Goal: Task Accomplishment & Management: Manage account settings

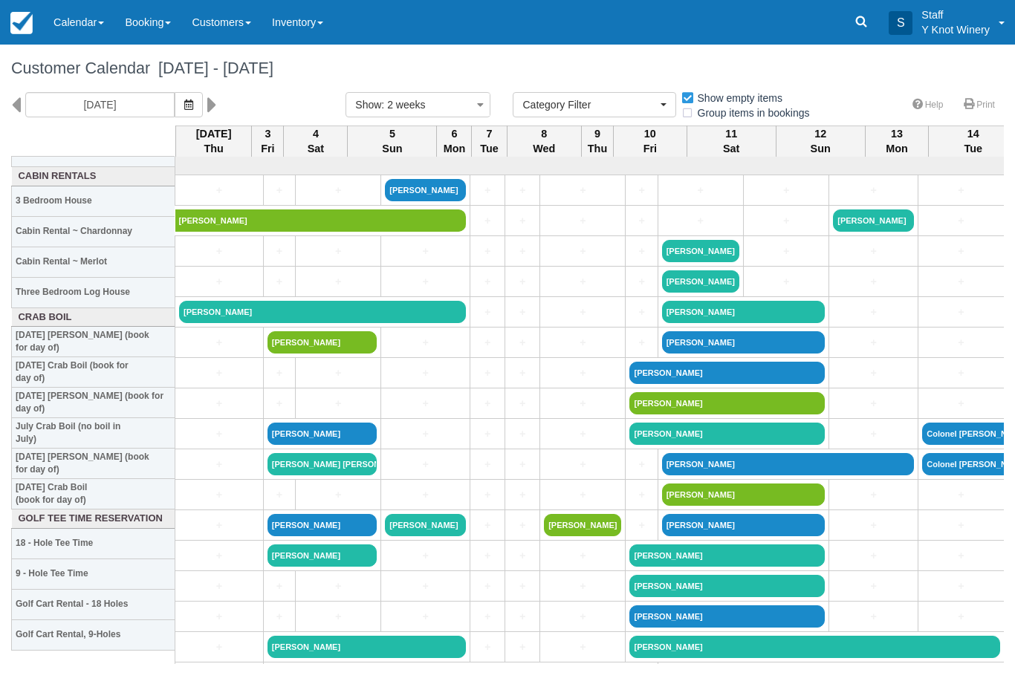
select select
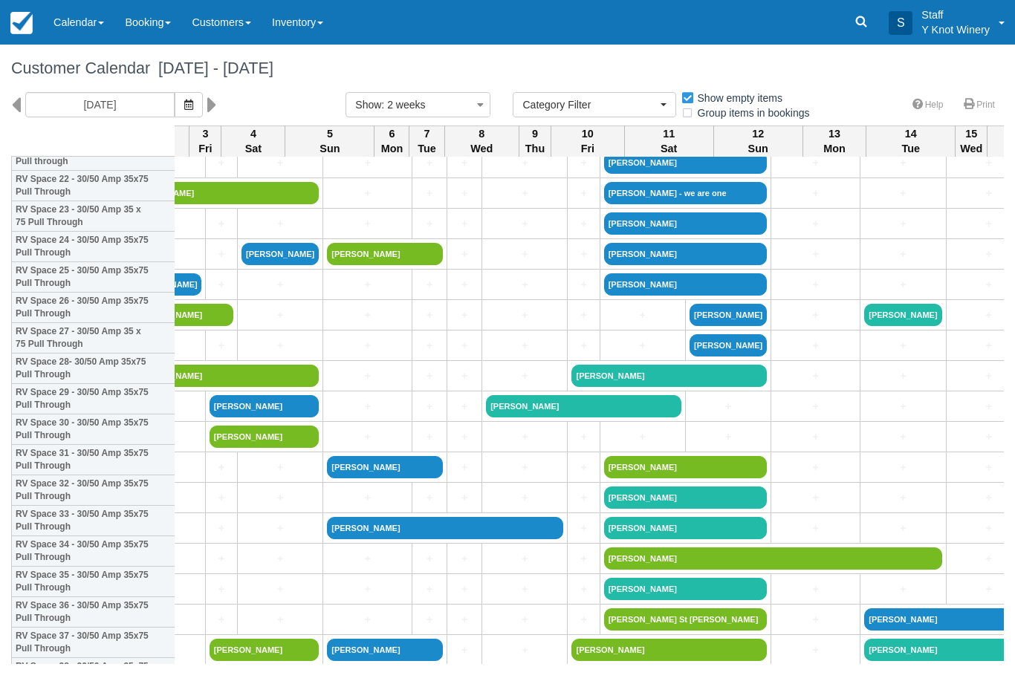
scroll to position [708, 62]
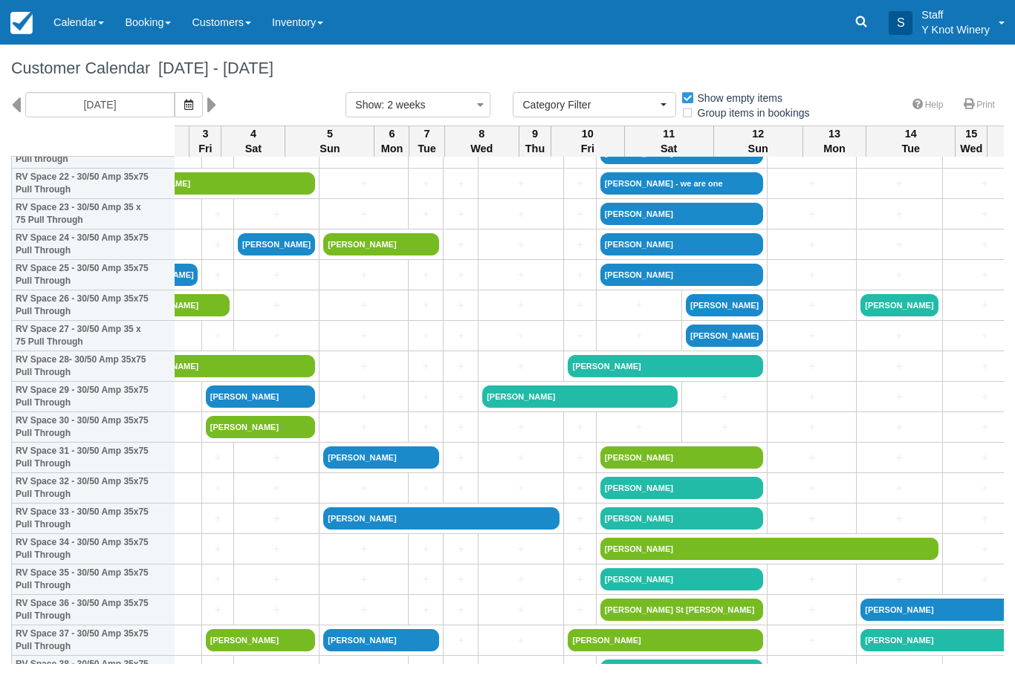
click at [601, 436] on link "+" at bounding box center [639, 428] width 77 height 16
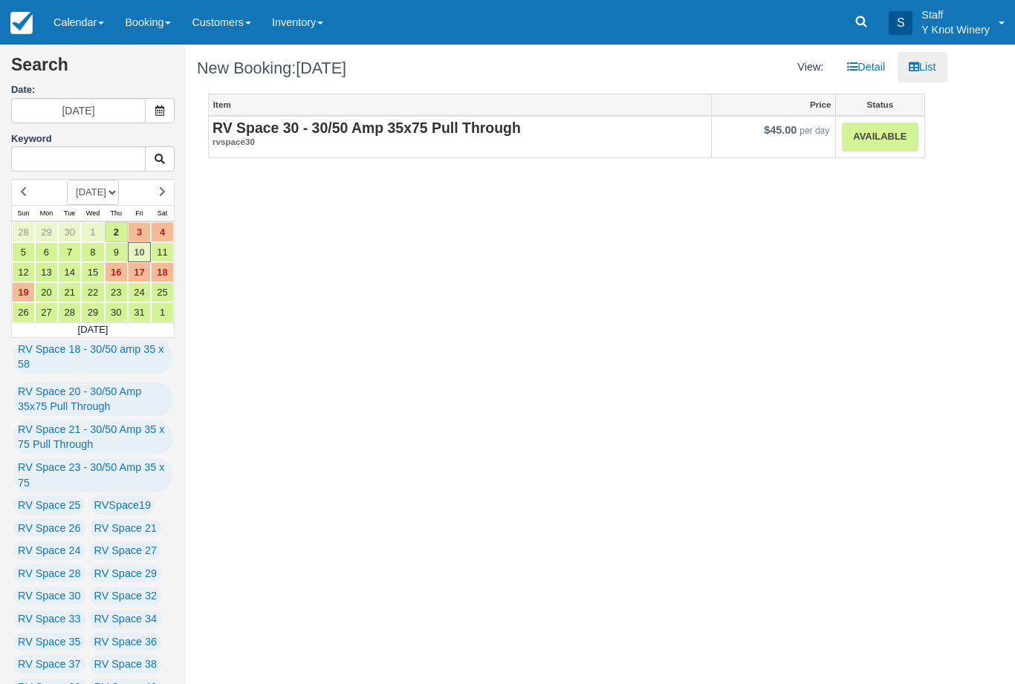
click at [401, 126] on strong "RV Space 30 - 30/50 Amp 35x75 Pull Through" at bounding box center [367, 128] width 308 height 16
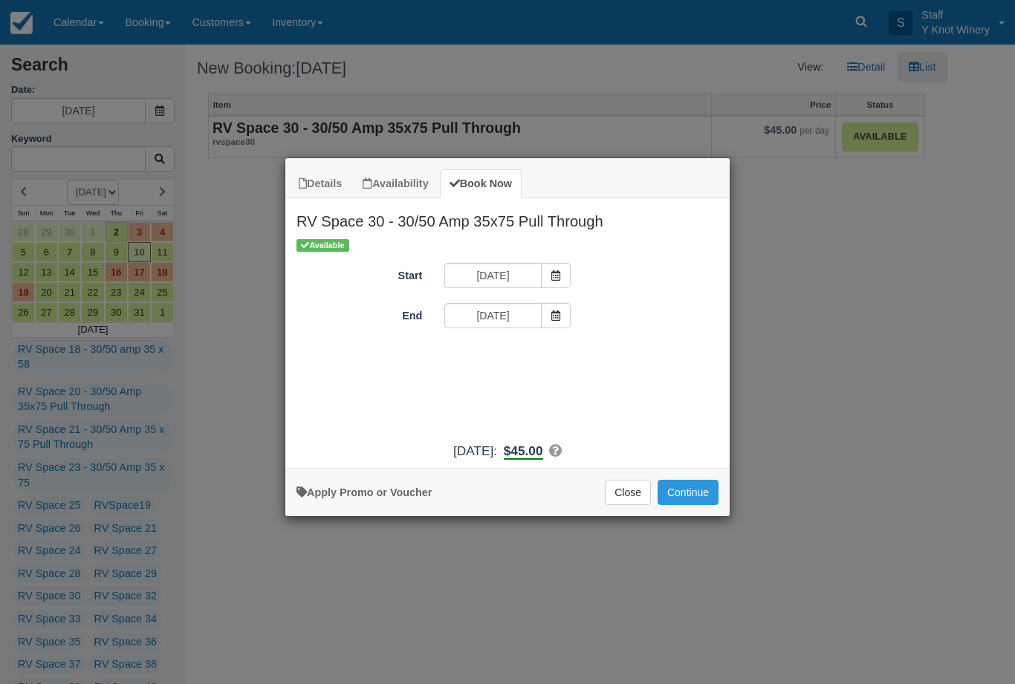
click at [546, 318] on span "Item Modal" at bounding box center [556, 315] width 30 height 25
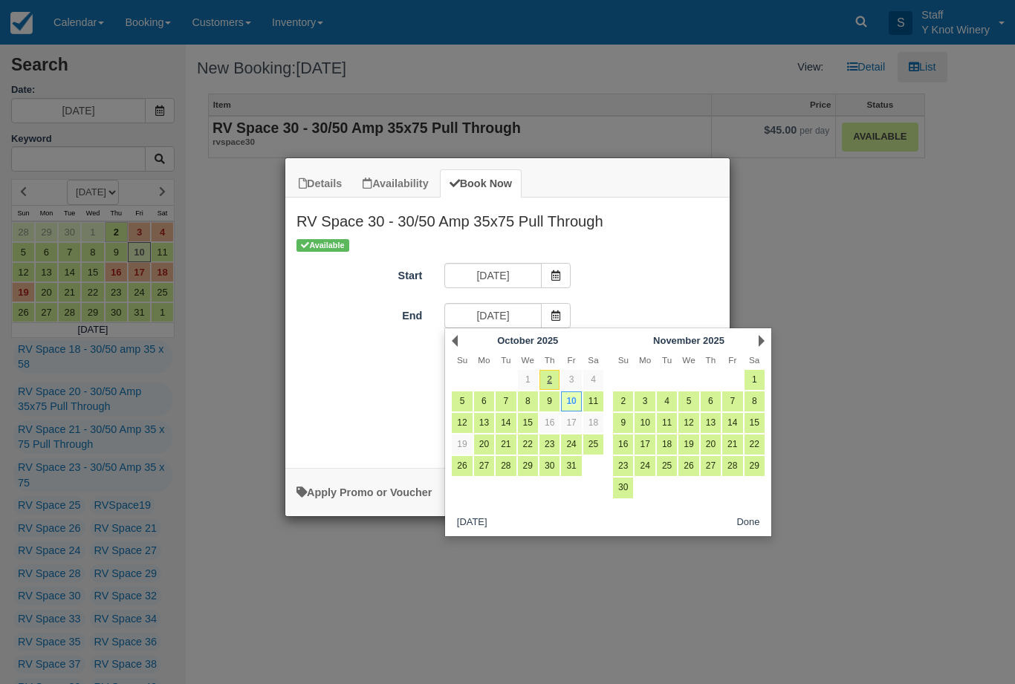
click at [601, 399] on link "11" at bounding box center [593, 402] width 20 height 20
type input "10/11/25"
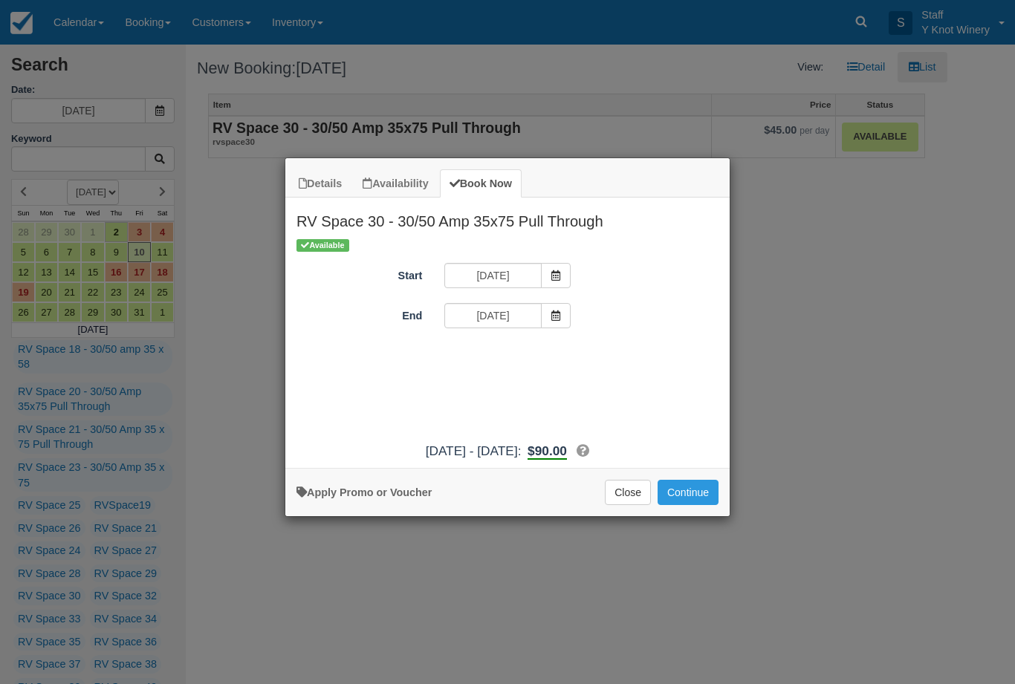
click at [699, 496] on button "Continue" at bounding box center [688, 492] width 61 height 25
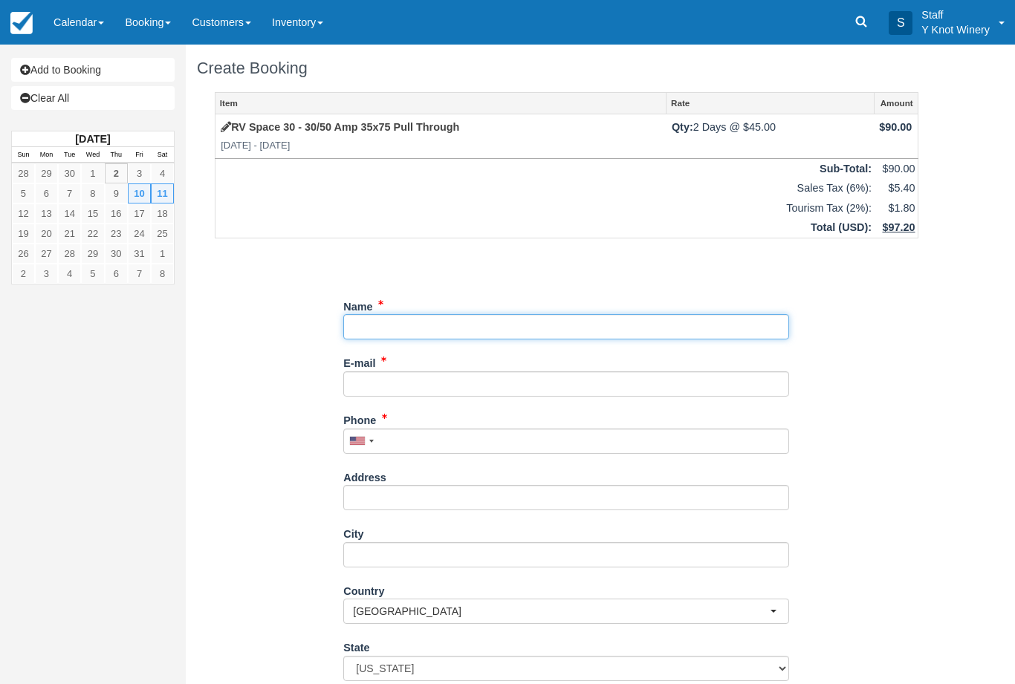
click at [375, 328] on input "Name" at bounding box center [566, 326] width 446 height 25
type input "[PERSON_NAME]"
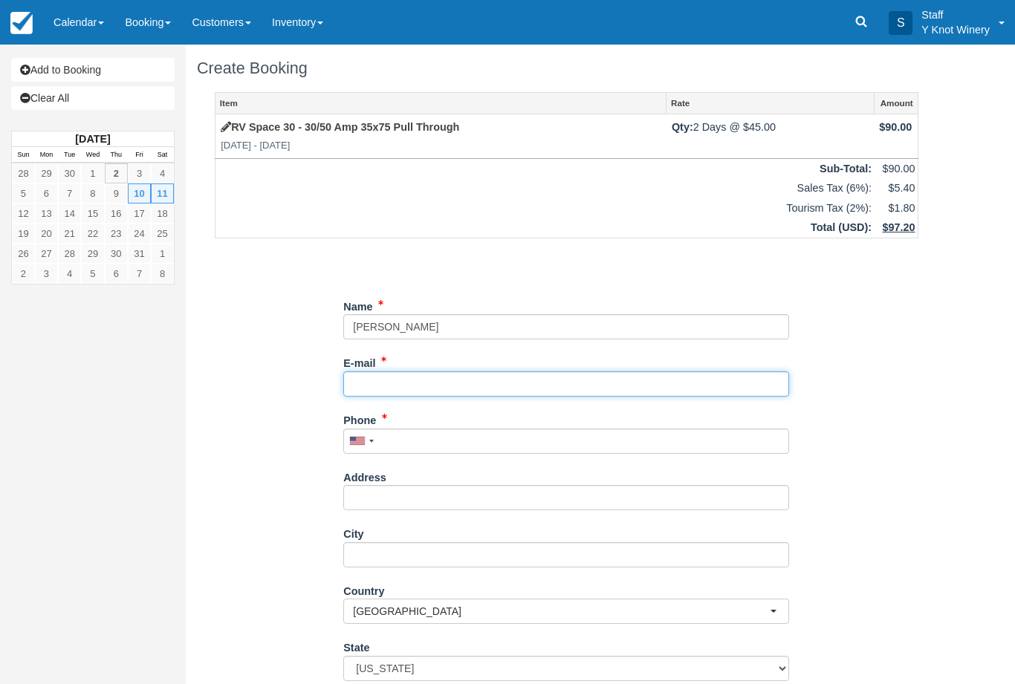
click at [380, 379] on input "E-mail" at bounding box center [566, 384] width 446 height 25
type input "russtu113@icloud.com"
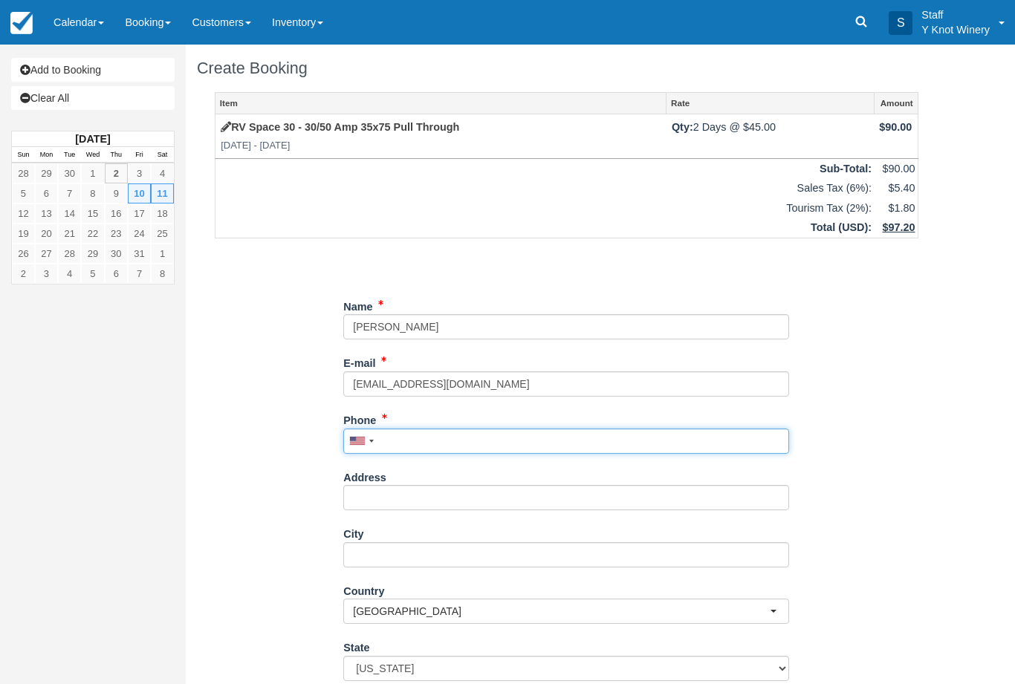
click at [417, 444] on input "Phone" at bounding box center [566, 441] width 446 height 25
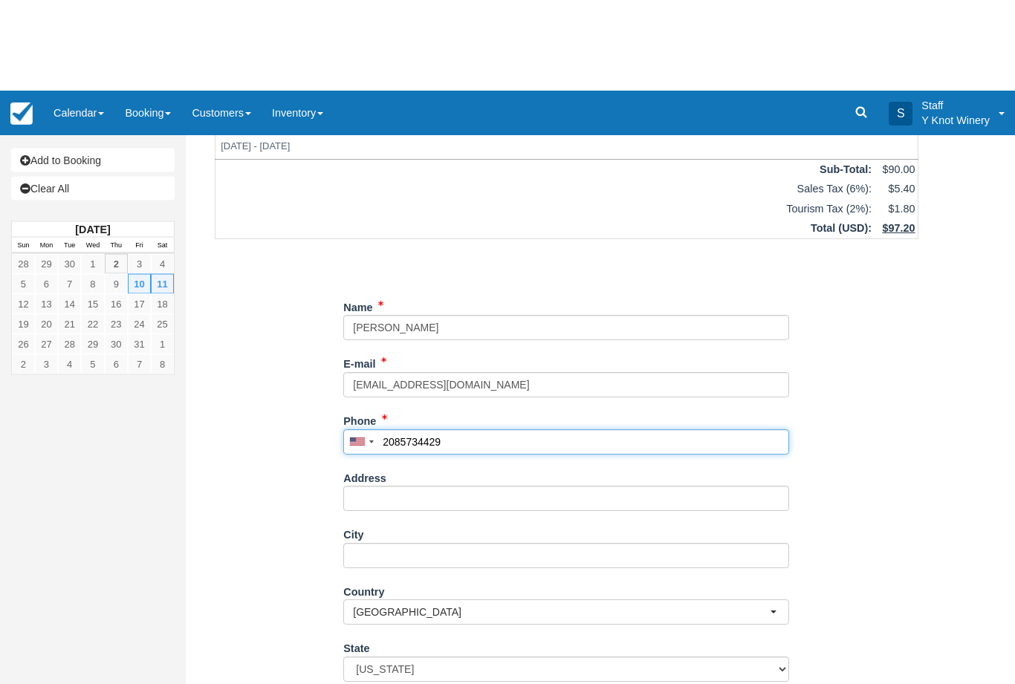
scroll to position [91, 0]
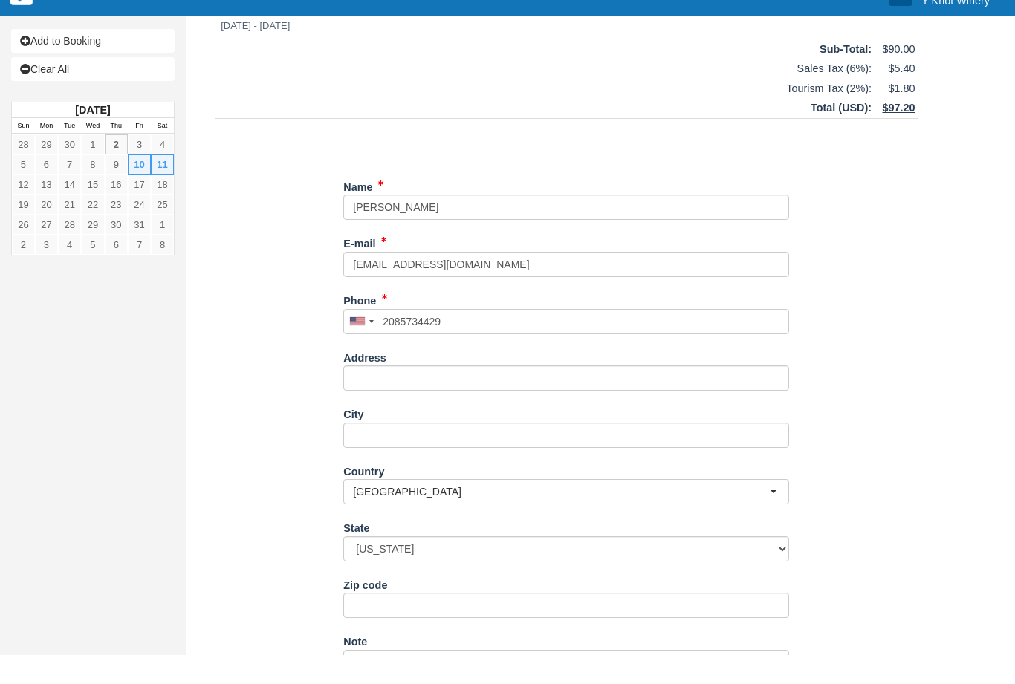
type input "+12085734429"
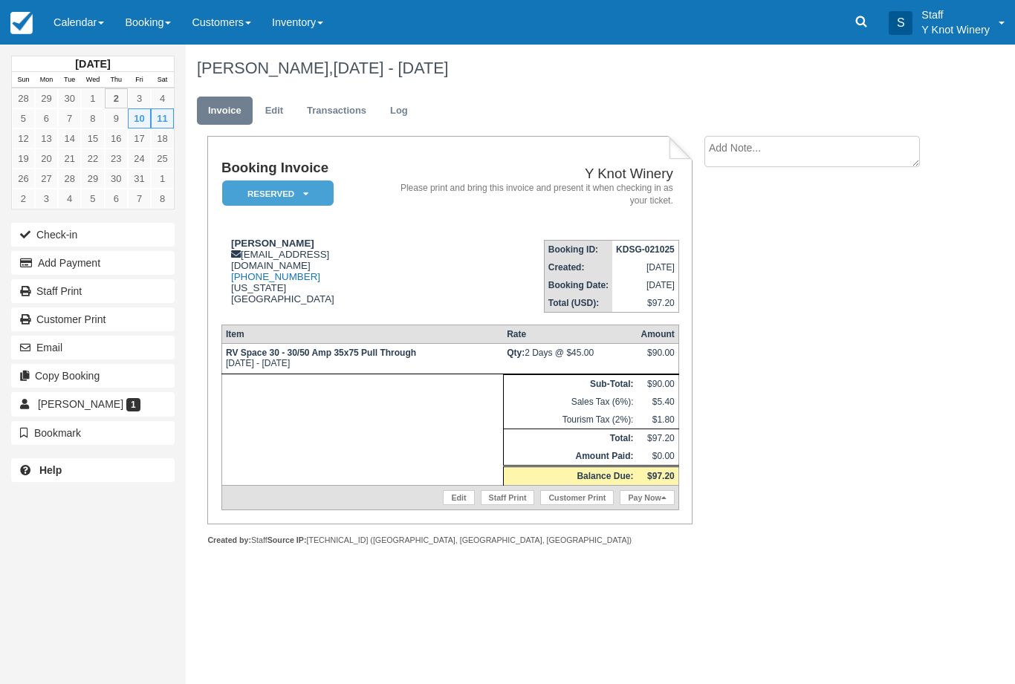
click at [88, 23] on link "Calendar" at bounding box center [78, 22] width 71 height 45
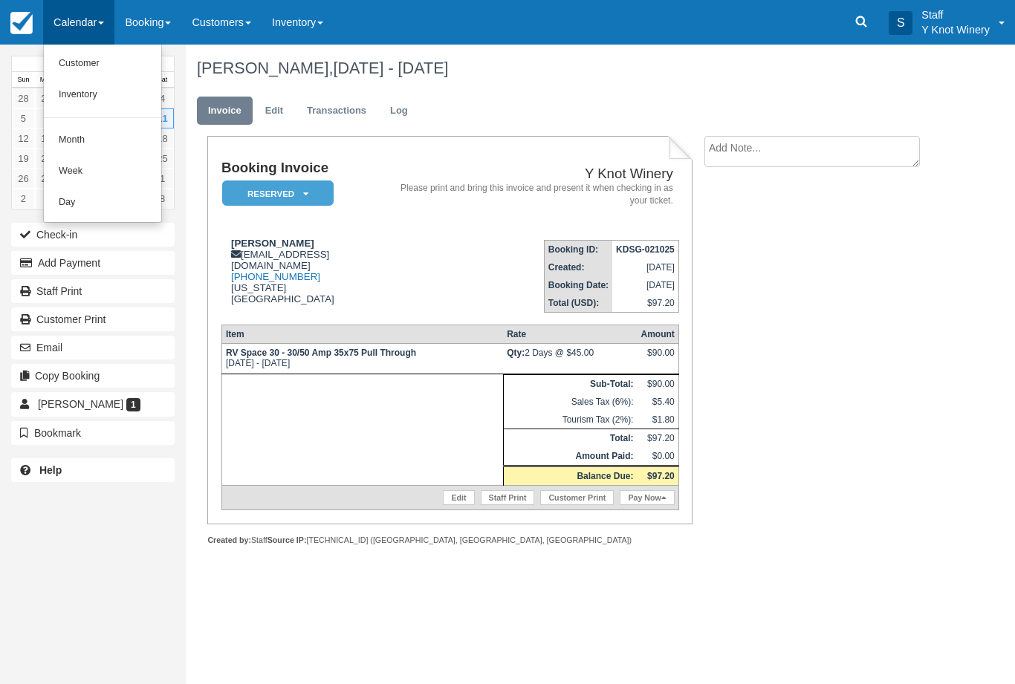
click at [76, 64] on link "Customer" at bounding box center [102, 63] width 117 height 31
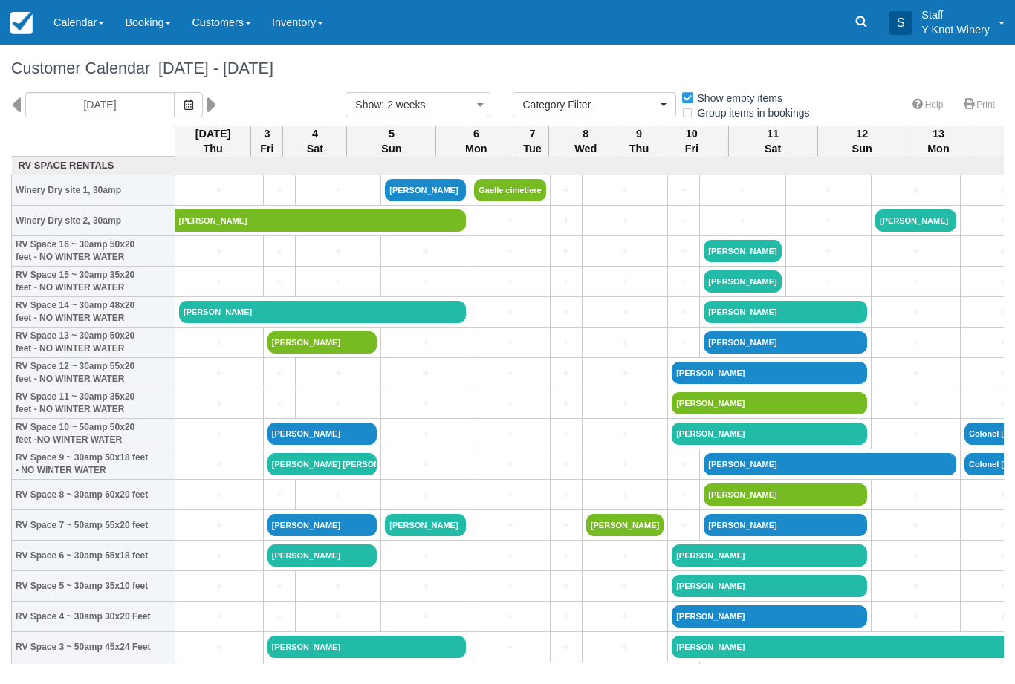
select select
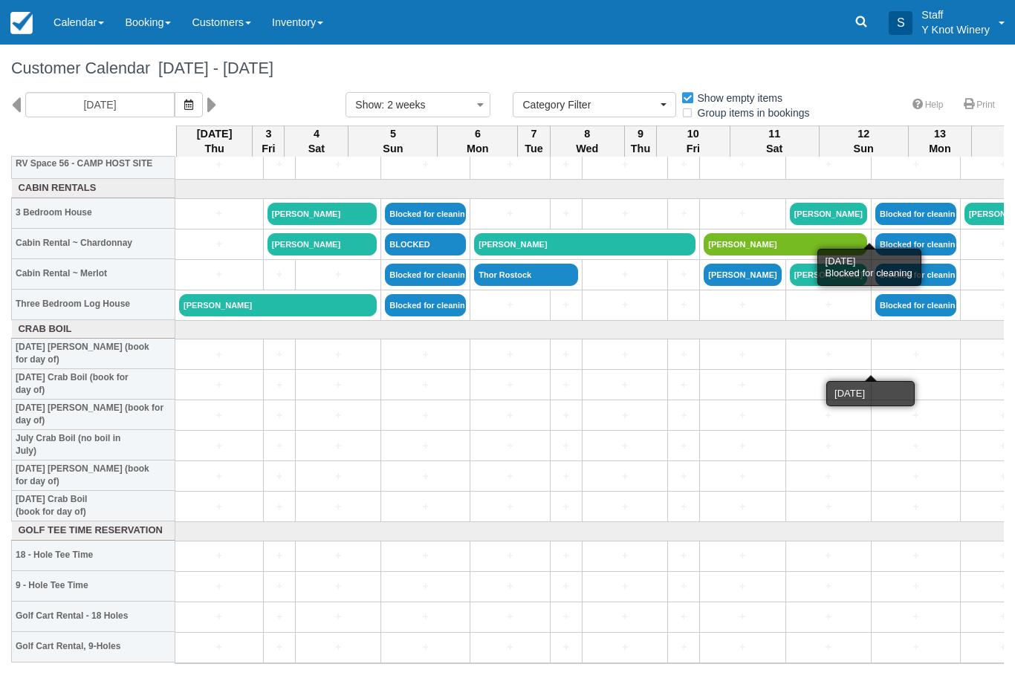
scroll to position [1762, 0]
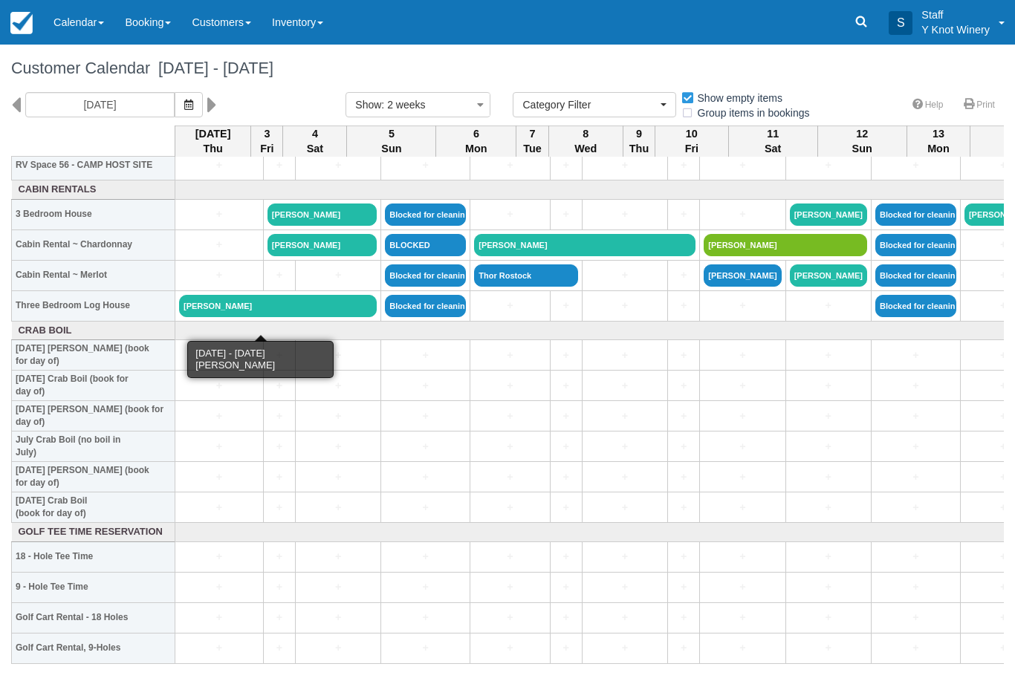
click at [217, 317] on link "[PERSON_NAME]" at bounding box center [278, 306] width 198 height 22
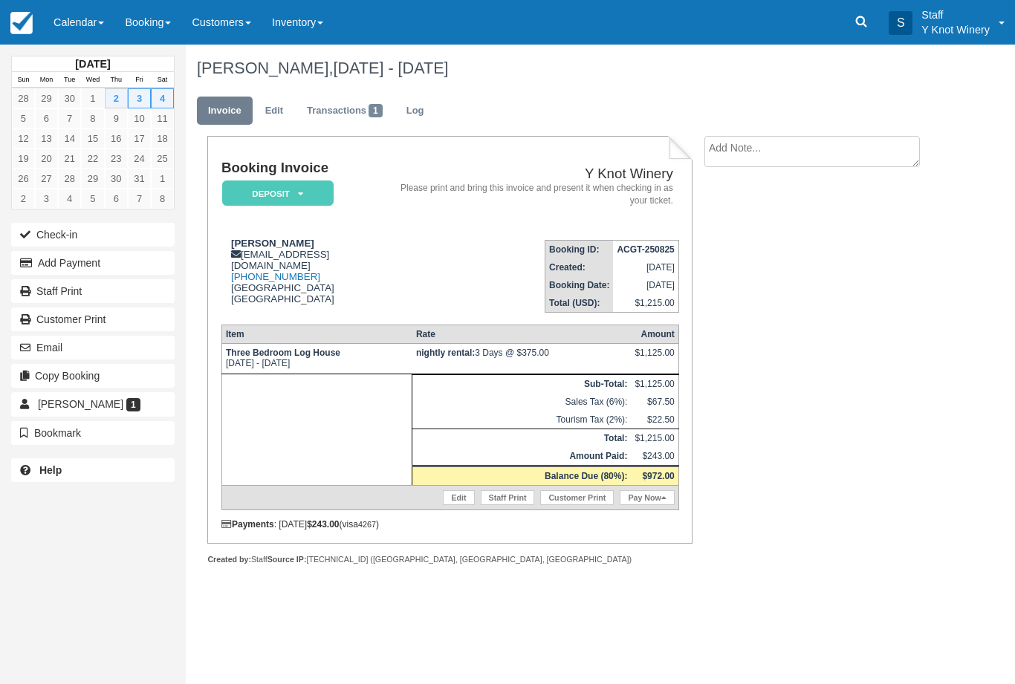
click at [59, 231] on button "Check-in" at bounding box center [93, 235] width 164 height 24
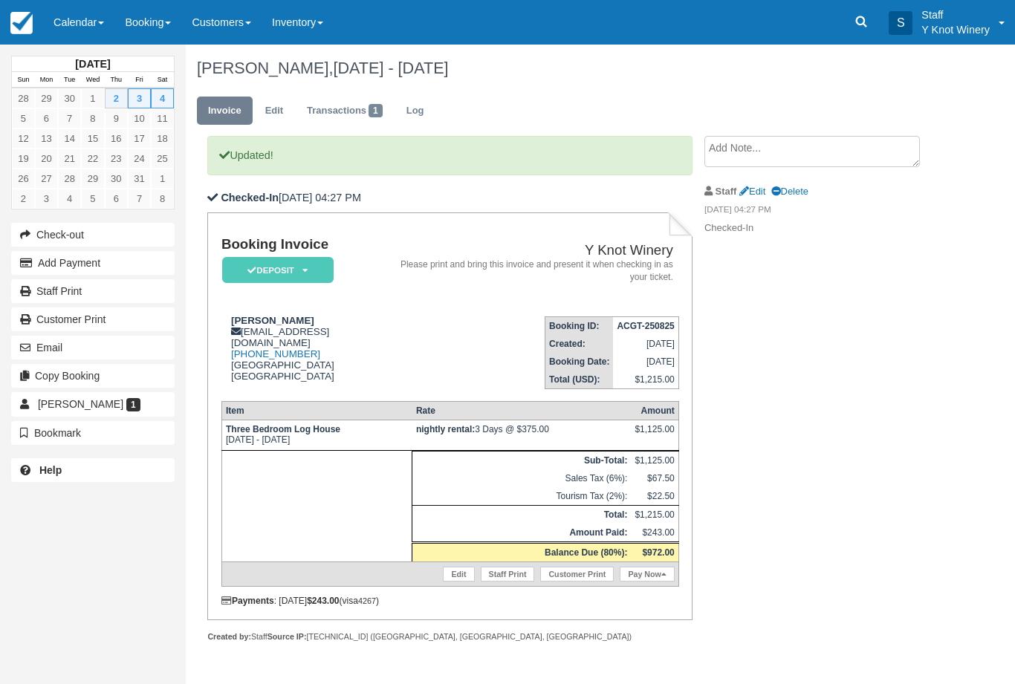
click at [654, 582] on link "Pay Now" at bounding box center [647, 574] width 54 height 15
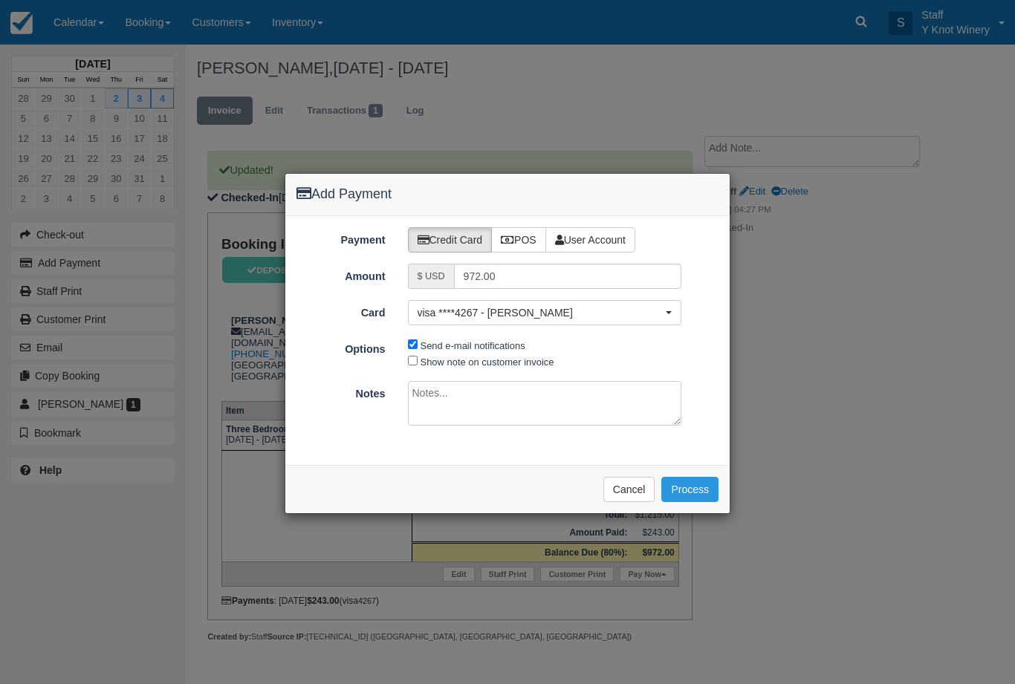
click at [635, 482] on button "Cancel" at bounding box center [629, 489] width 52 height 25
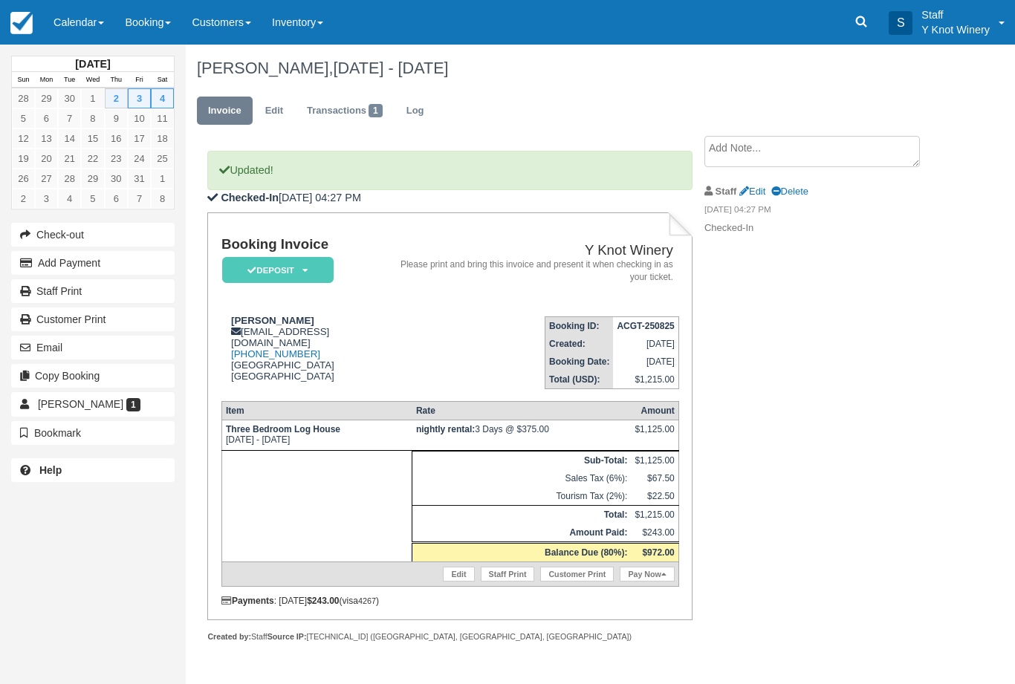
click at [210, 105] on link "Invoice" at bounding box center [225, 111] width 56 height 29
